Goal: Task Accomplishment & Management: Use online tool/utility

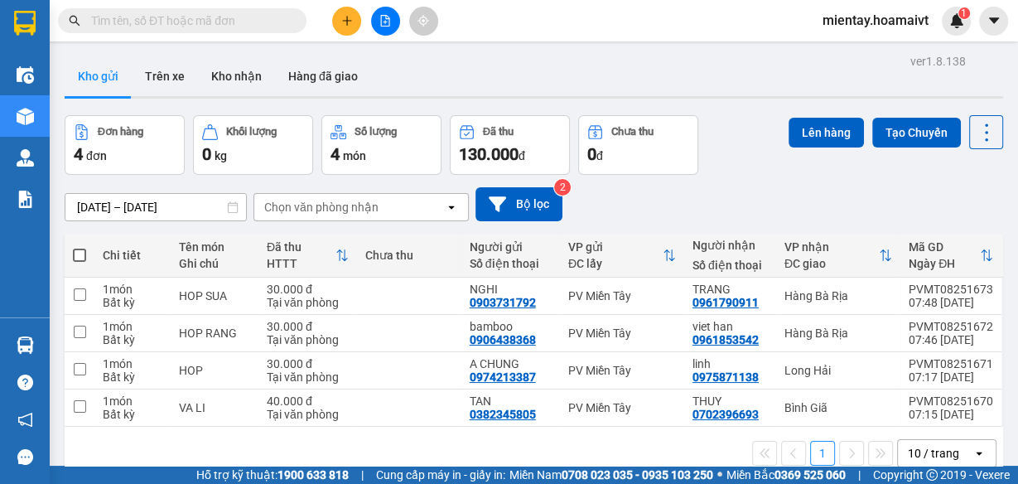
click at [973, 452] on icon "open" at bounding box center [979, 453] width 13 height 13
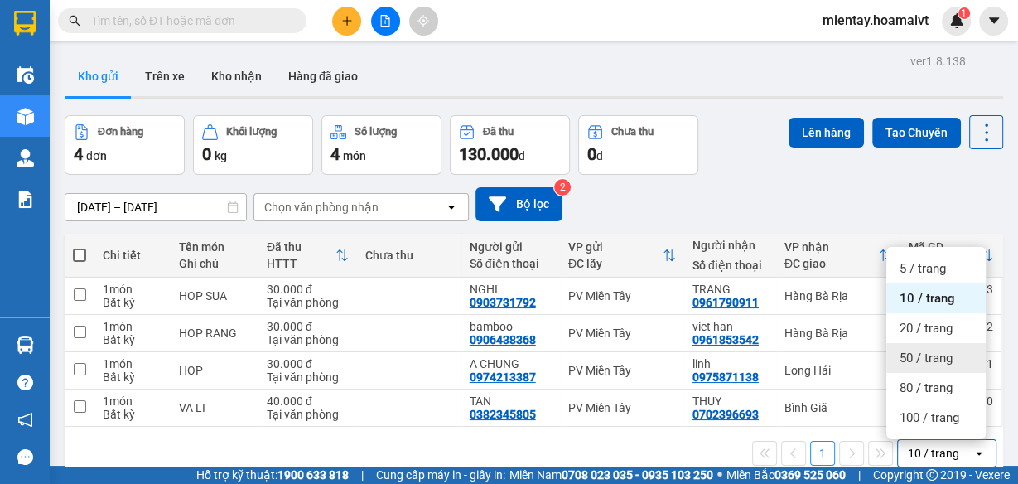
click at [930, 360] on span "50 / trang" at bounding box center [926, 358] width 53 height 17
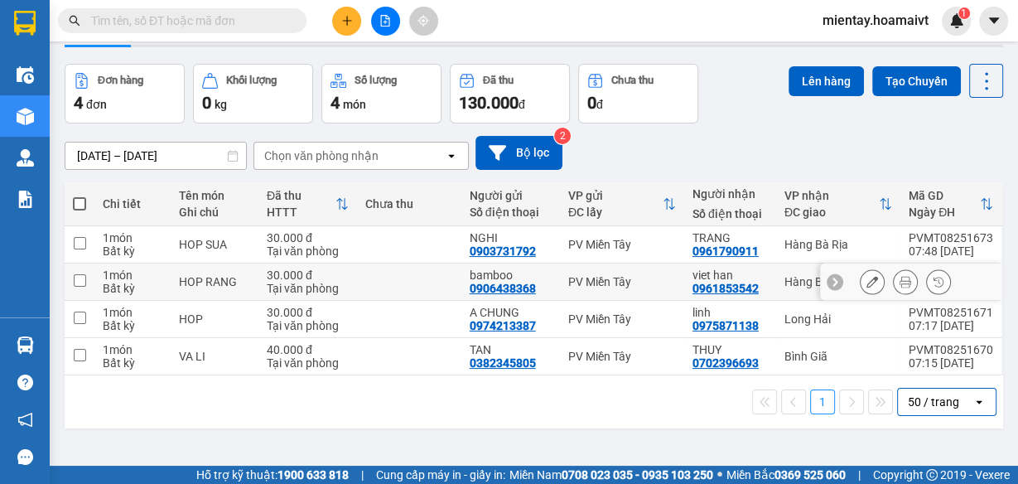
scroll to position [9, 0]
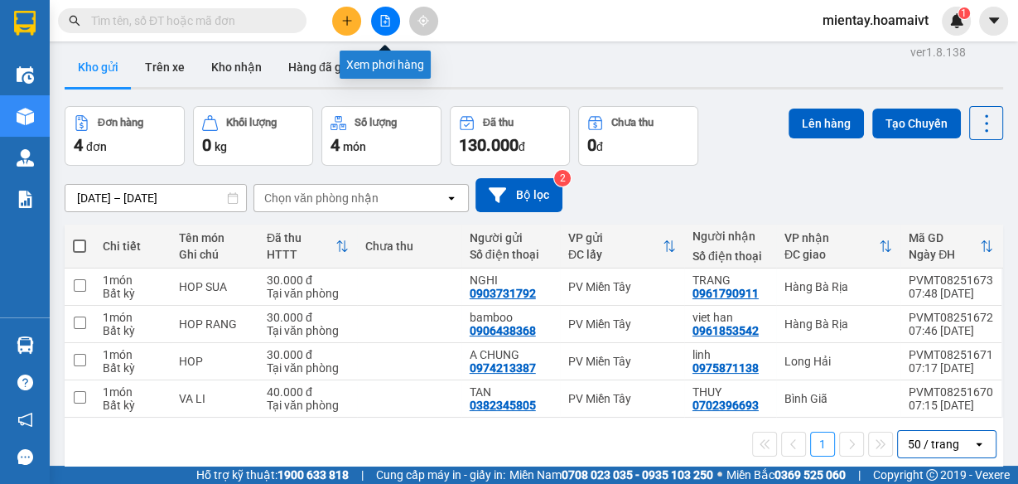
click at [387, 20] on icon "file-add" at bounding box center [385, 21] width 12 height 12
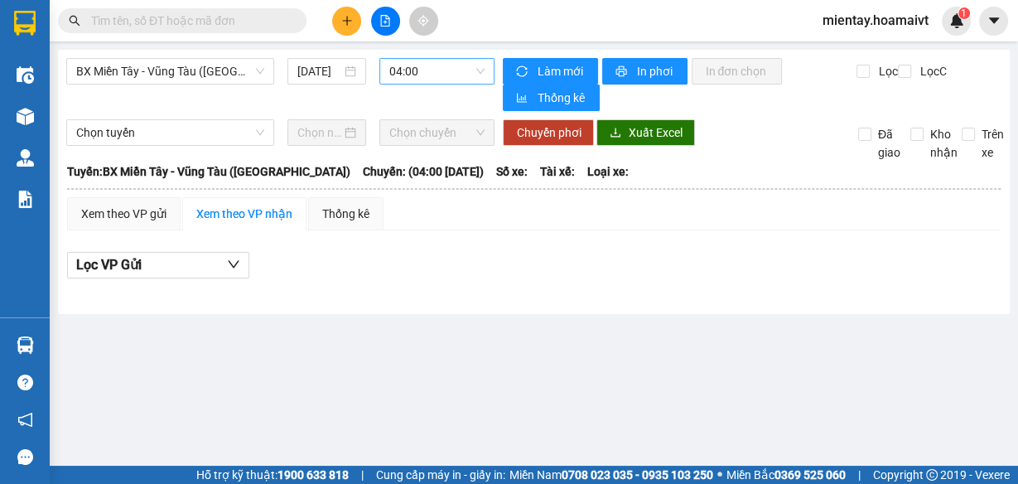
click at [415, 72] on span "04:00" at bounding box center [437, 71] width 96 height 25
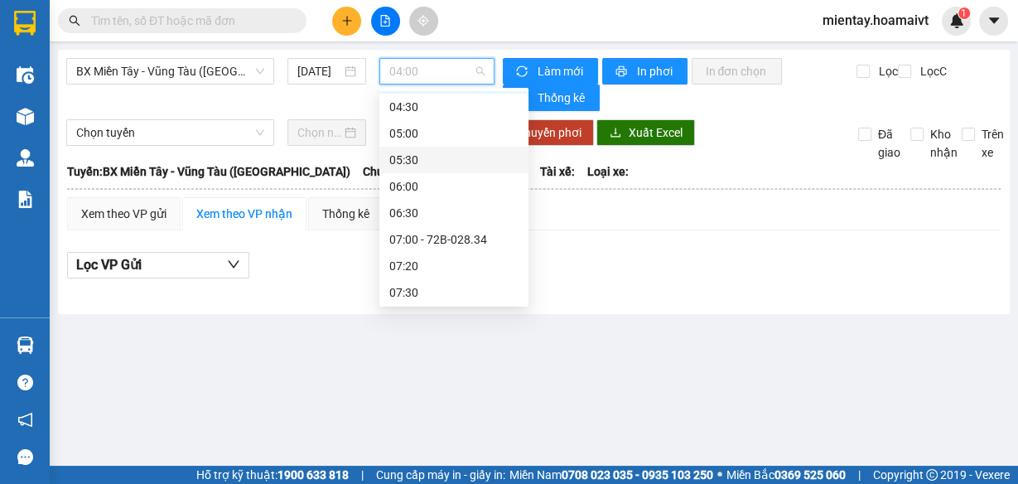
scroll to position [66, 0]
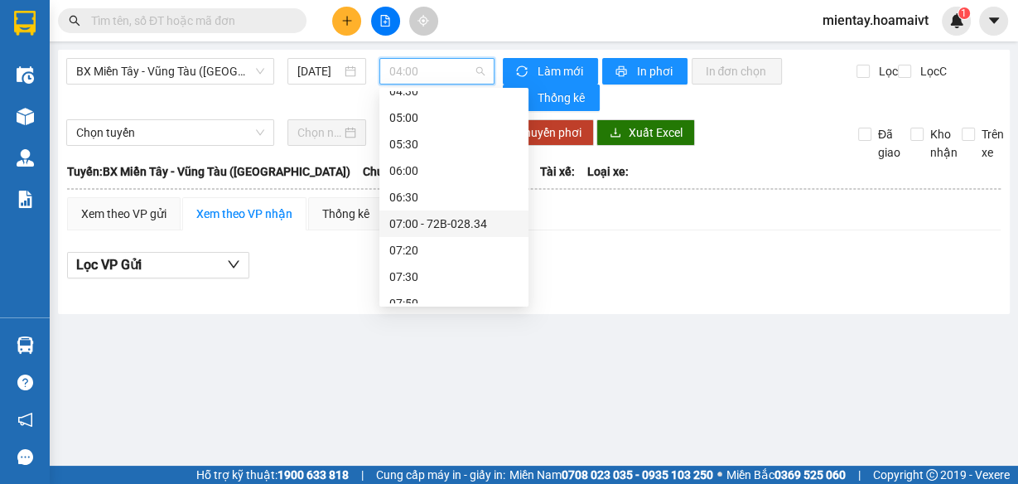
click at [461, 224] on div "07:00 - 72B-028.34" at bounding box center [453, 224] width 129 height 18
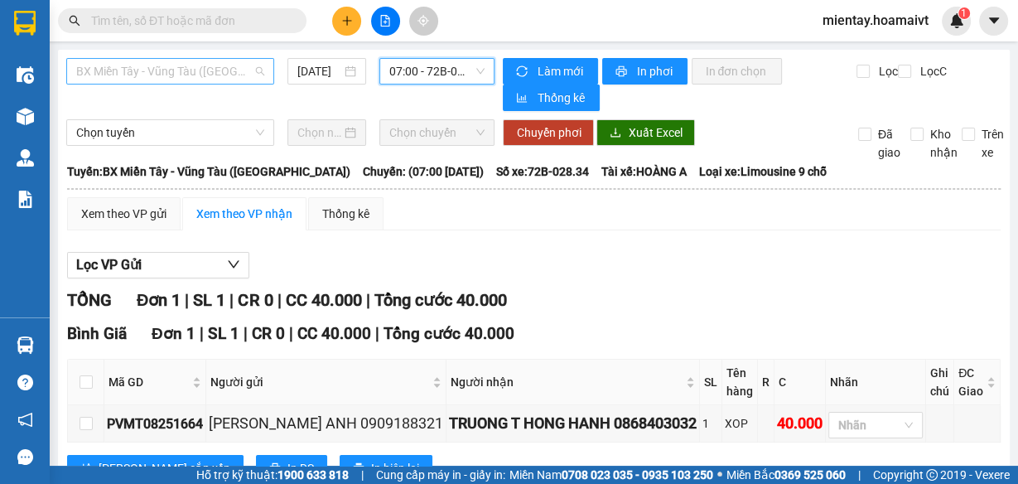
click at [235, 74] on span "BX Miền Tây - Vũng Tàu ([GEOGRAPHIC_DATA])" at bounding box center [170, 71] width 188 height 25
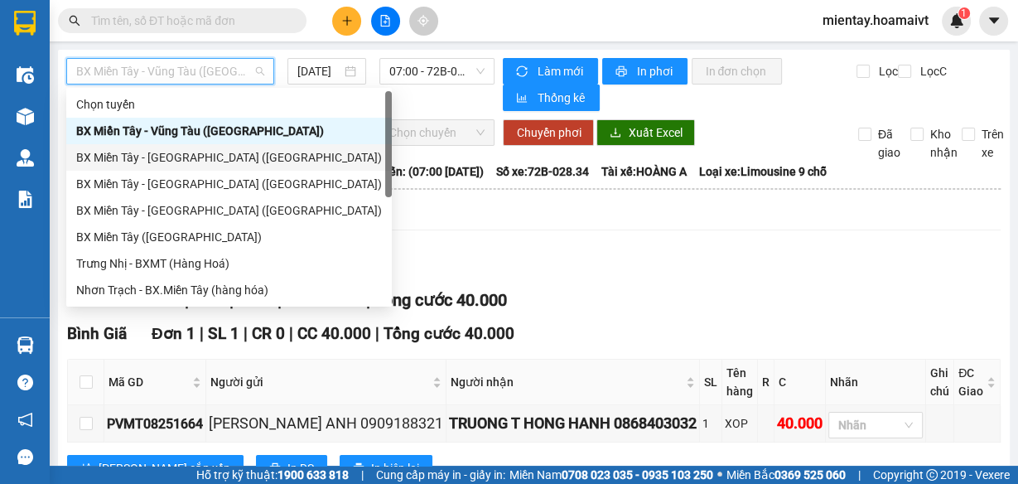
click at [211, 157] on div "BX Miền Tây - Bà Rịa (Hàng Hóa)" at bounding box center [229, 157] width 306 height 18
type input "14/08/2025"
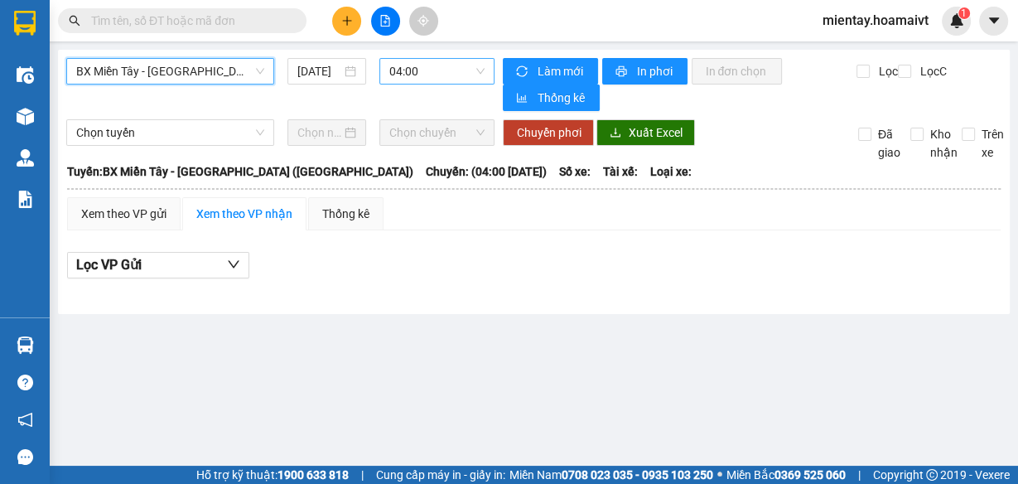
click at [415, 70] on span "04:00" at bounding box center [437, 71] width 96 height 25
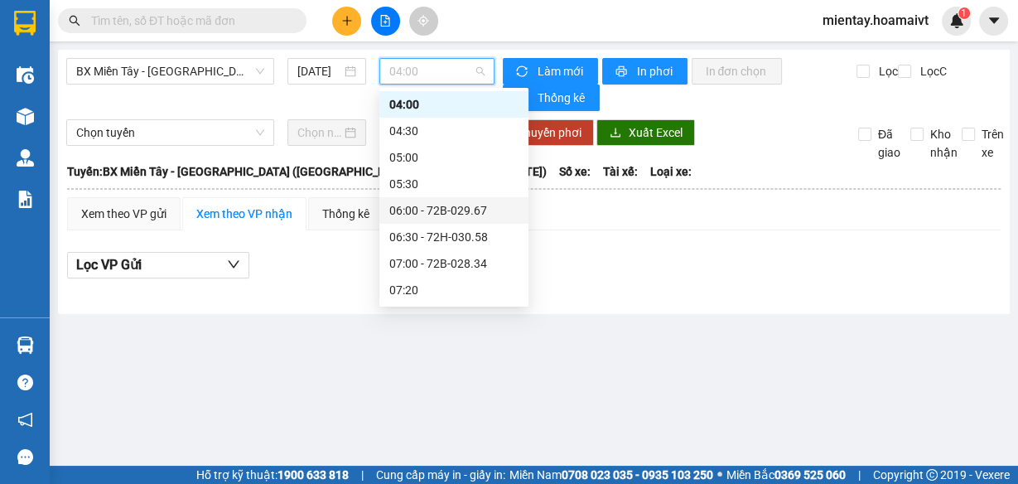
click at [447, 217] on div "06:00 - 72B-029.67" at bounding box center [453, 210] width 129 height 18
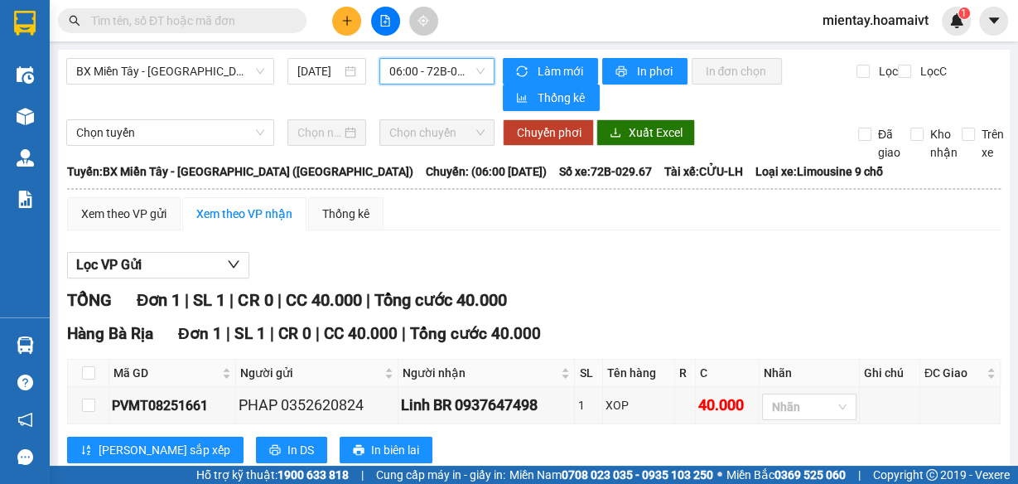
click at [438, 73] on span "06:00 - 72B-029.67" at bounding box center [437, 71] width 96 height 25
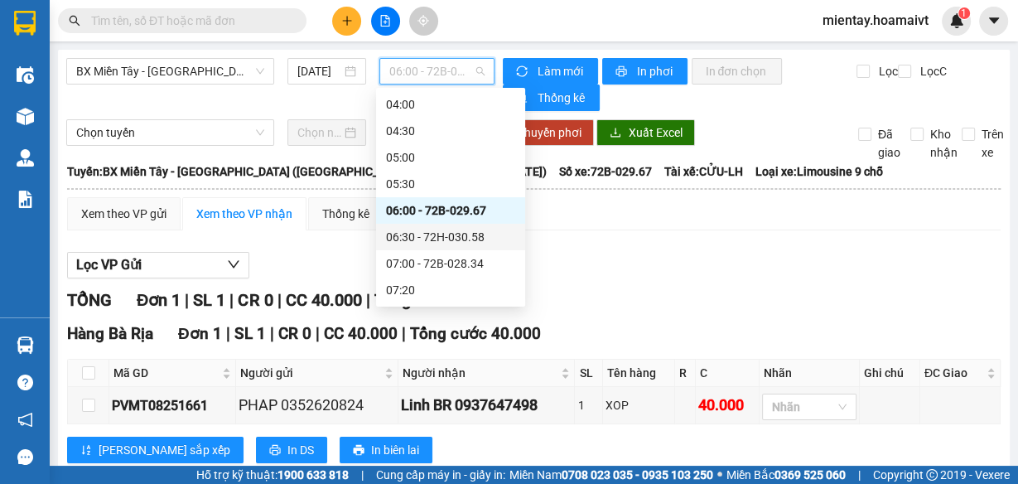
click at [434, 239] on div "06:30 - 72H-030.58" at bounding box center [450, 237] width 129 height 18
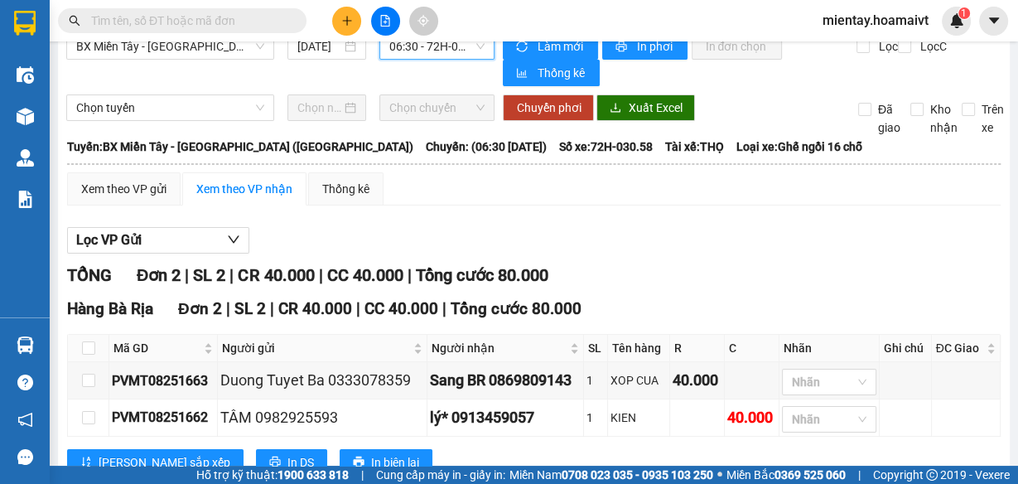
scroll to position [12, 0]
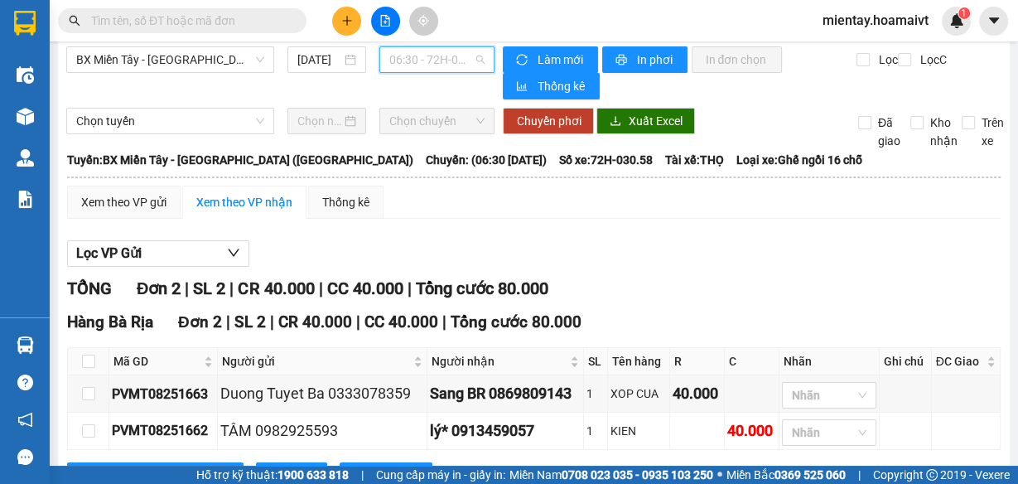
click at [446, 62] on span "06:30 - 72H-030.58" at bounding box center [437, 59] width 96 height 25
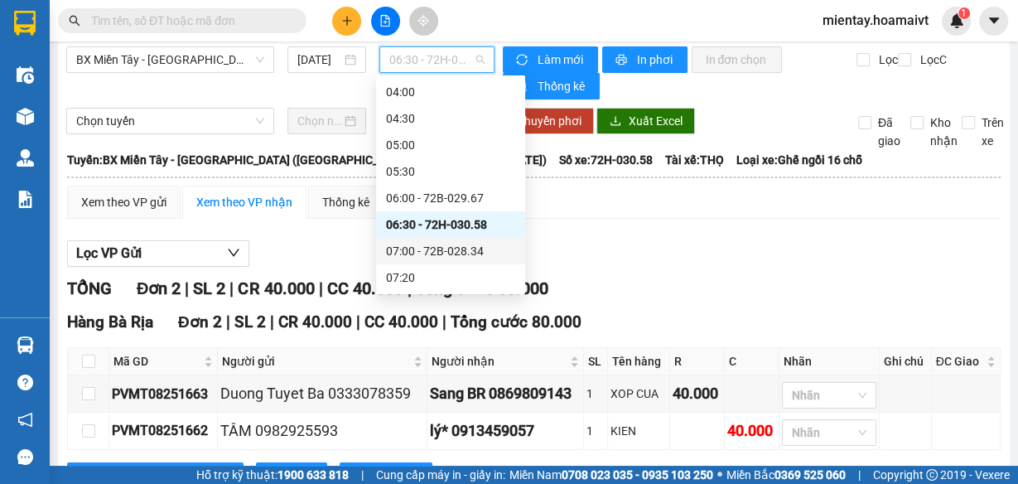
click at [448, 254] on div "07:00 - 72B-028.34" at bounding box center [450, 251] width 129 height 18
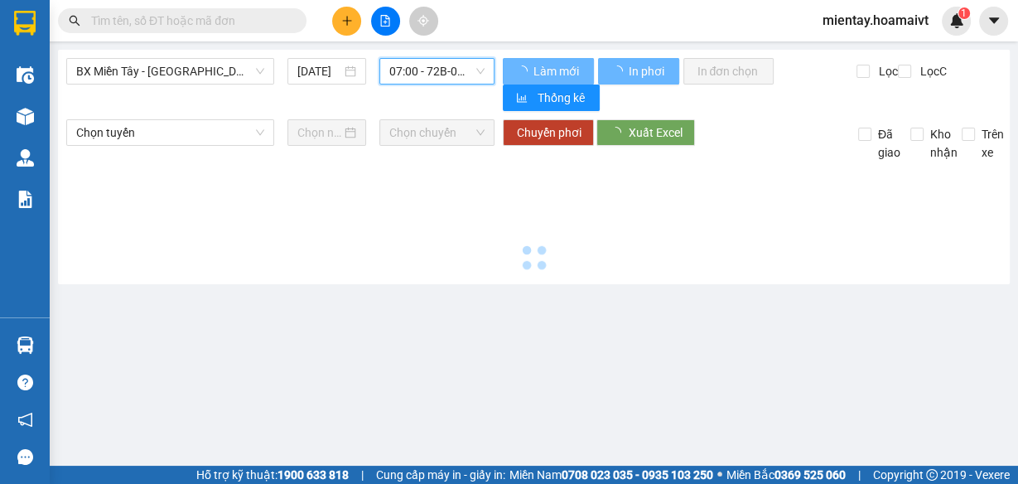
scroll to position [0, 0]
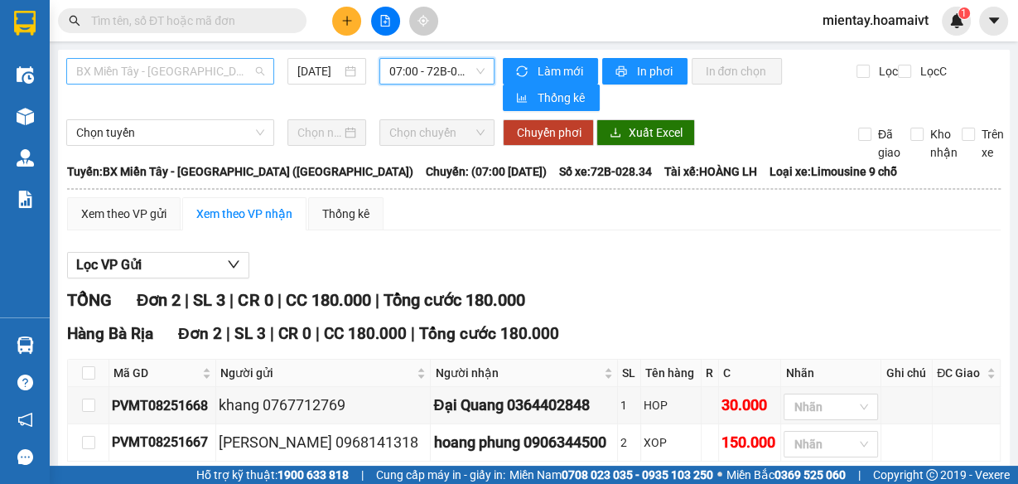
click at [216, 69] on span "BX Miền Tây - Bà Rịa (Hàng Hóa)" at bounding box center [170, 71] width 188 height 25
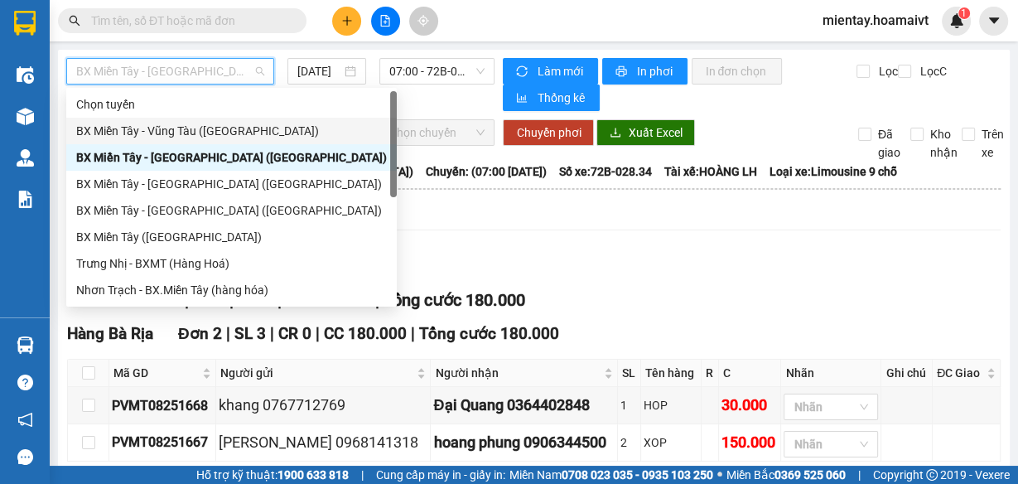
click at [204, 129] on div "BX Miền Tây - Vũng Tàu (Hàng Hóa)" at bounding box center [231, 131] width 311 height 18
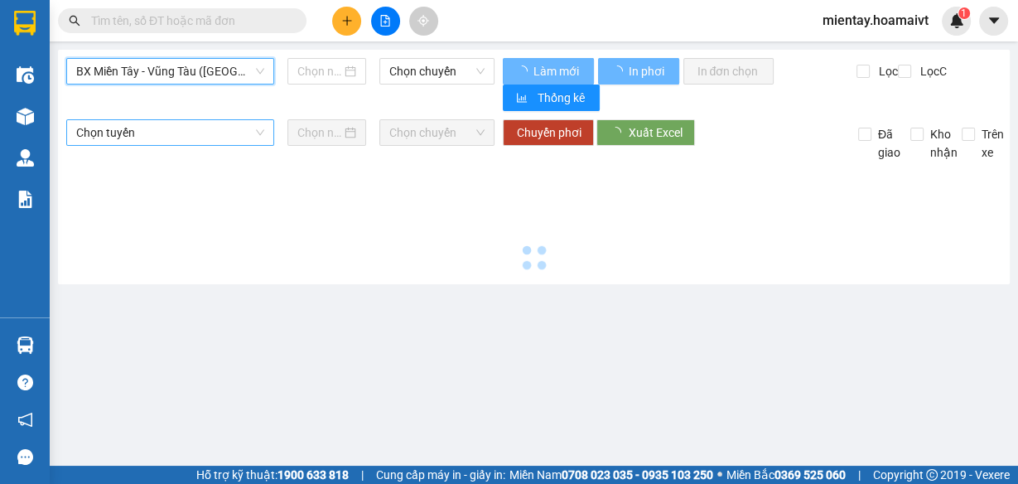
type input "14/08/2025"
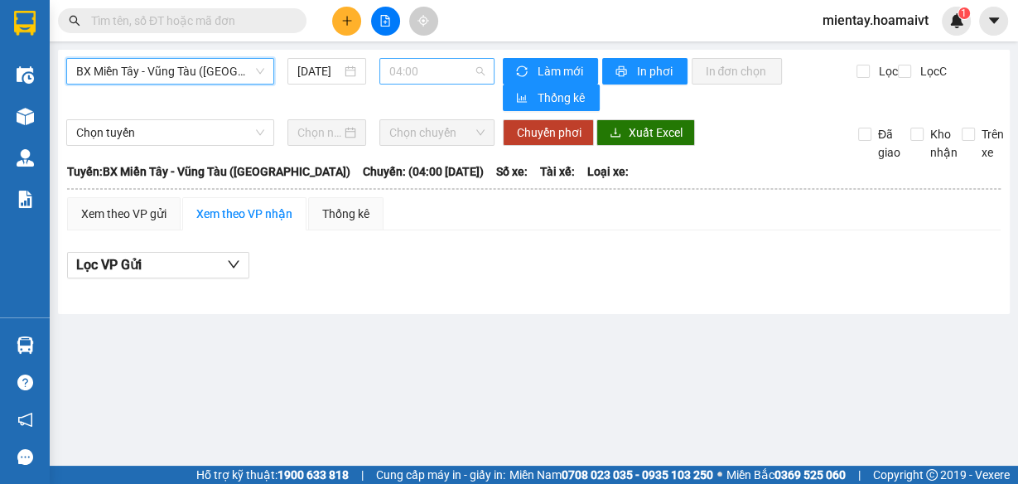
click at [436, 68] on span "04:00" at bounding box center [437, 71] width 96 height 25
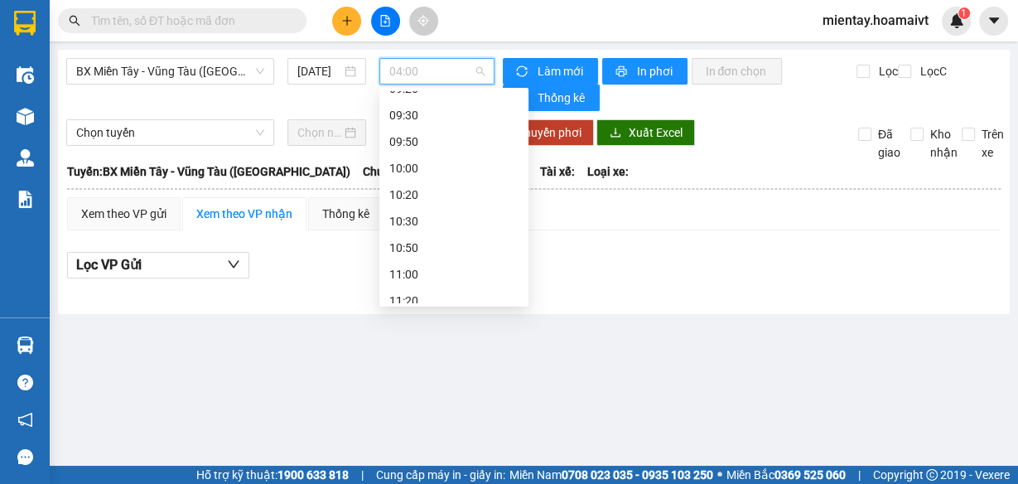
scroll to position [427, 0]
